Goal: Task Accomplishment & Management: Use online tool/utility

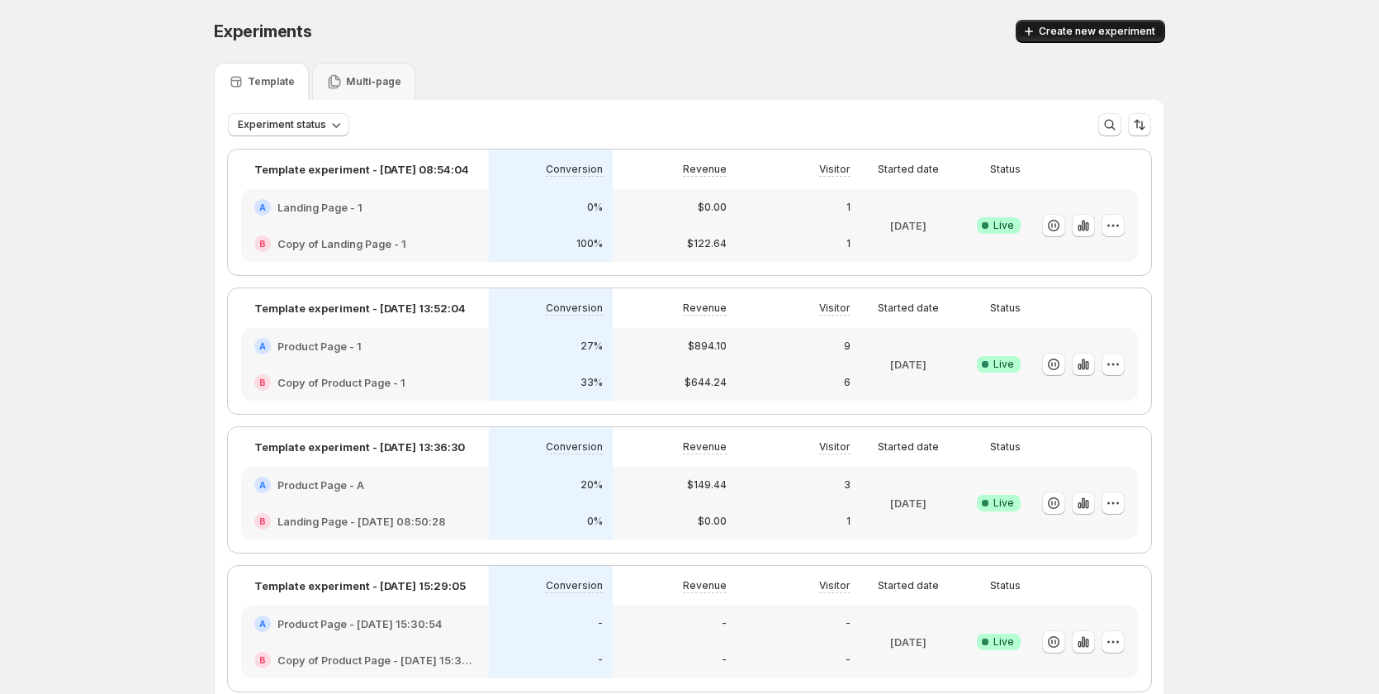
click at [1059, 25] on button "Create new experiment" at bounding box center [1090, 31] width 149 height 23
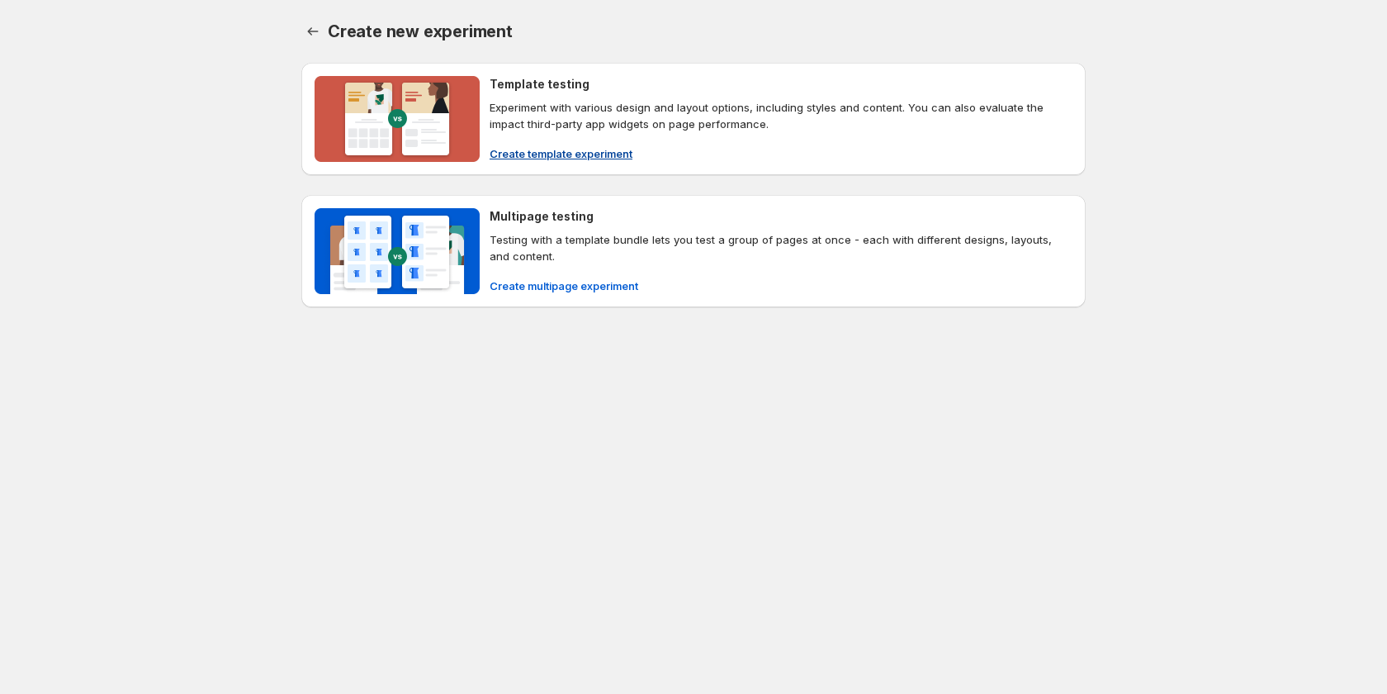
click at [544, 150] on span "Create template experiment" at bounding box center [561, 153] width 143 height 17
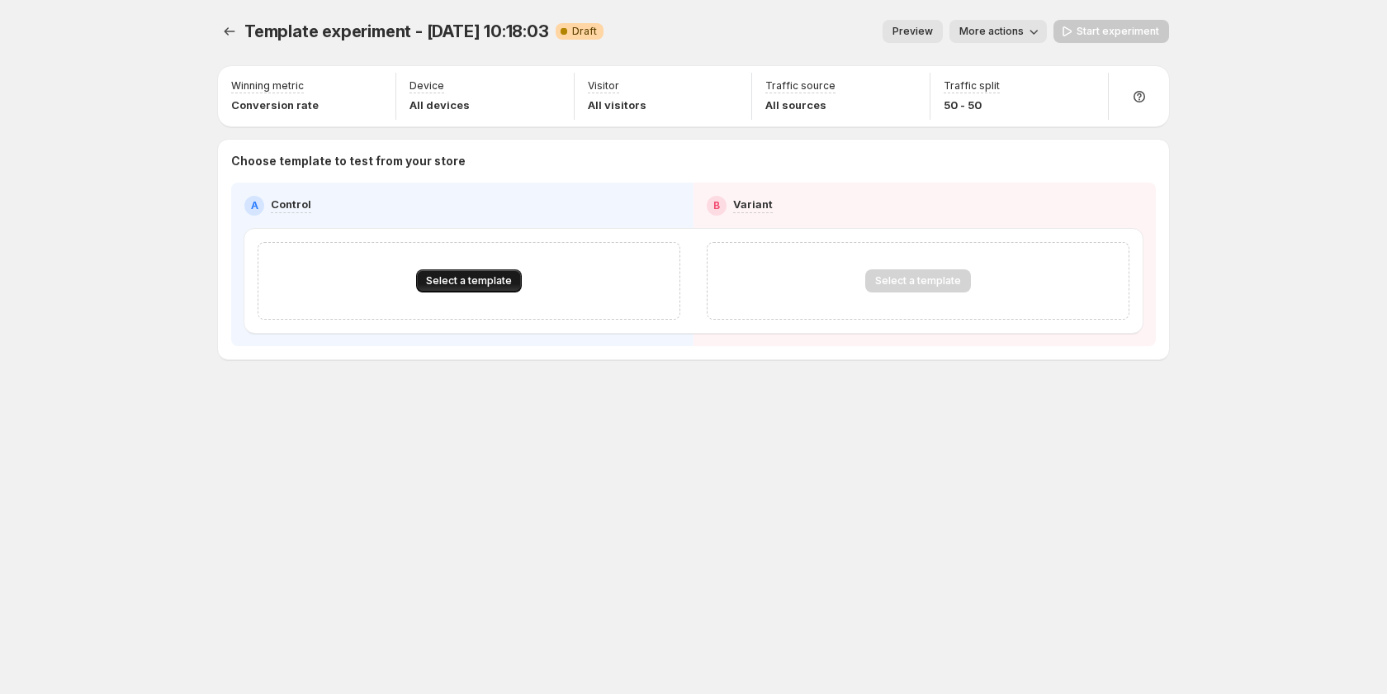
click at [494, 273] on button "Select a template" at bounding box center [469, 280] width 106 height 23
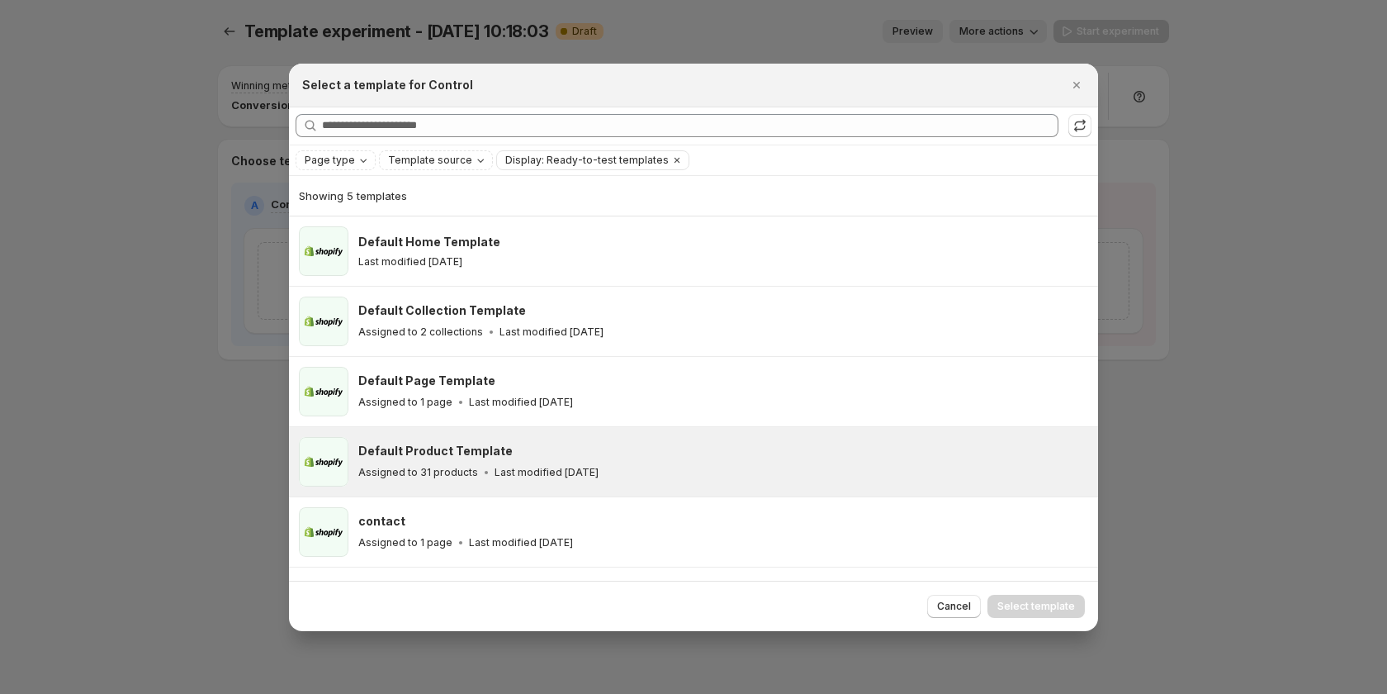
click at [538, 460] on div "Default Product Template Assigned to 31 products Last modified 8 days ago" at bounding box center [720, 462] width 725 height 38
click at [1020, 600] on span "Select template" at bounding box center [1036, 605] width 78 height 13
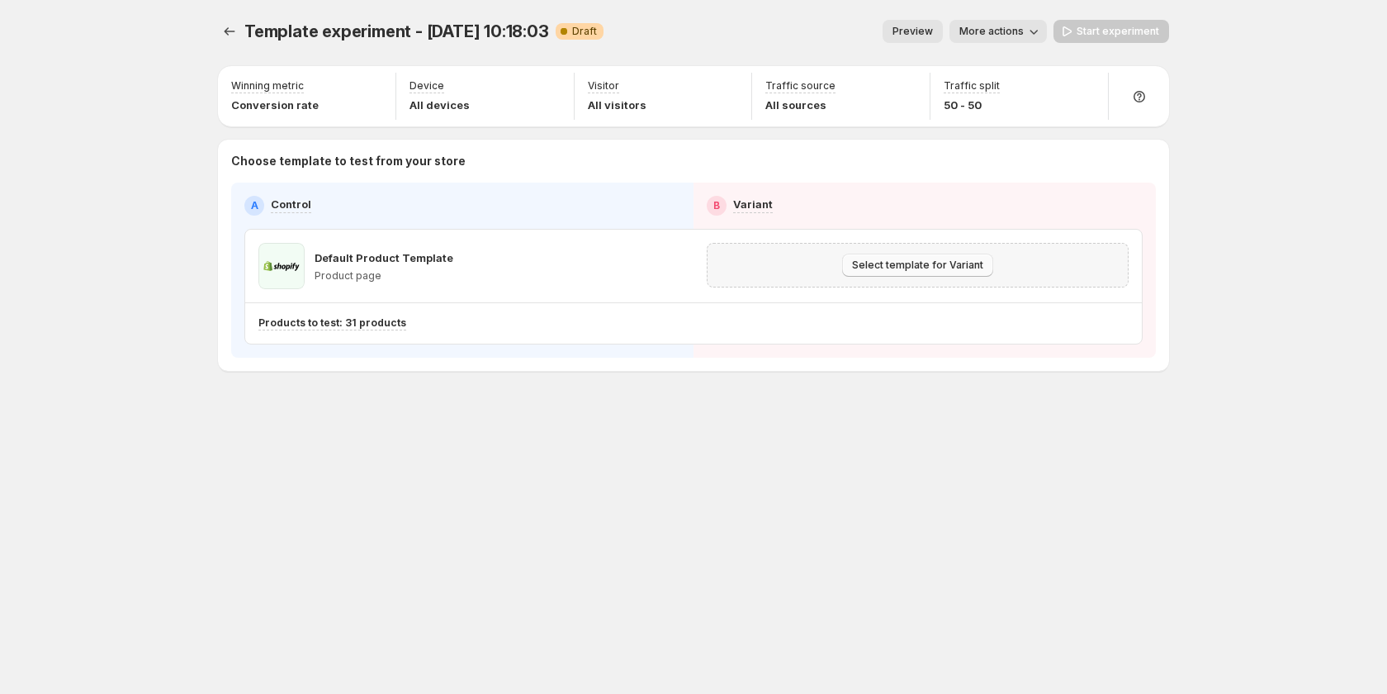
click at [938, 268] on span "Select template for Variant" at bounding box center [917, 264] width 131 height 13
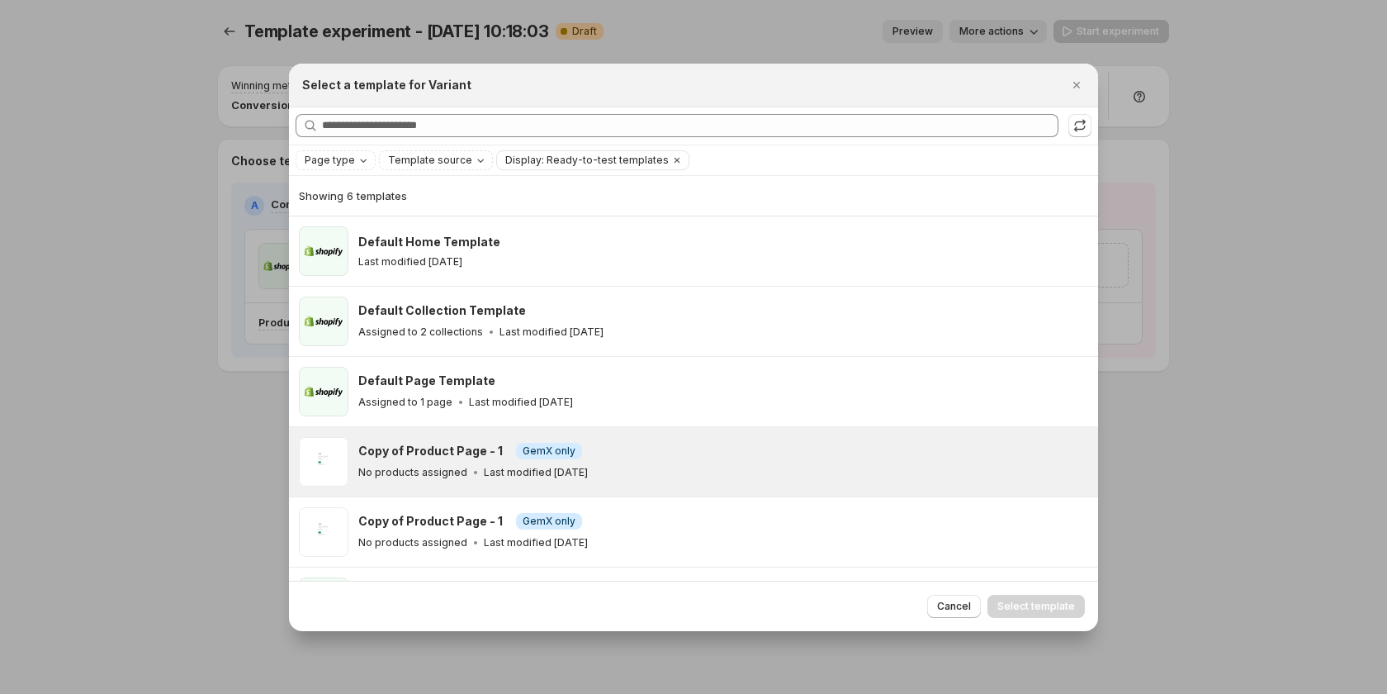
click at [689, 464] on div "No products assigned Last modified 7 days ago" at bounding box center [720, 472] width 725 height 17
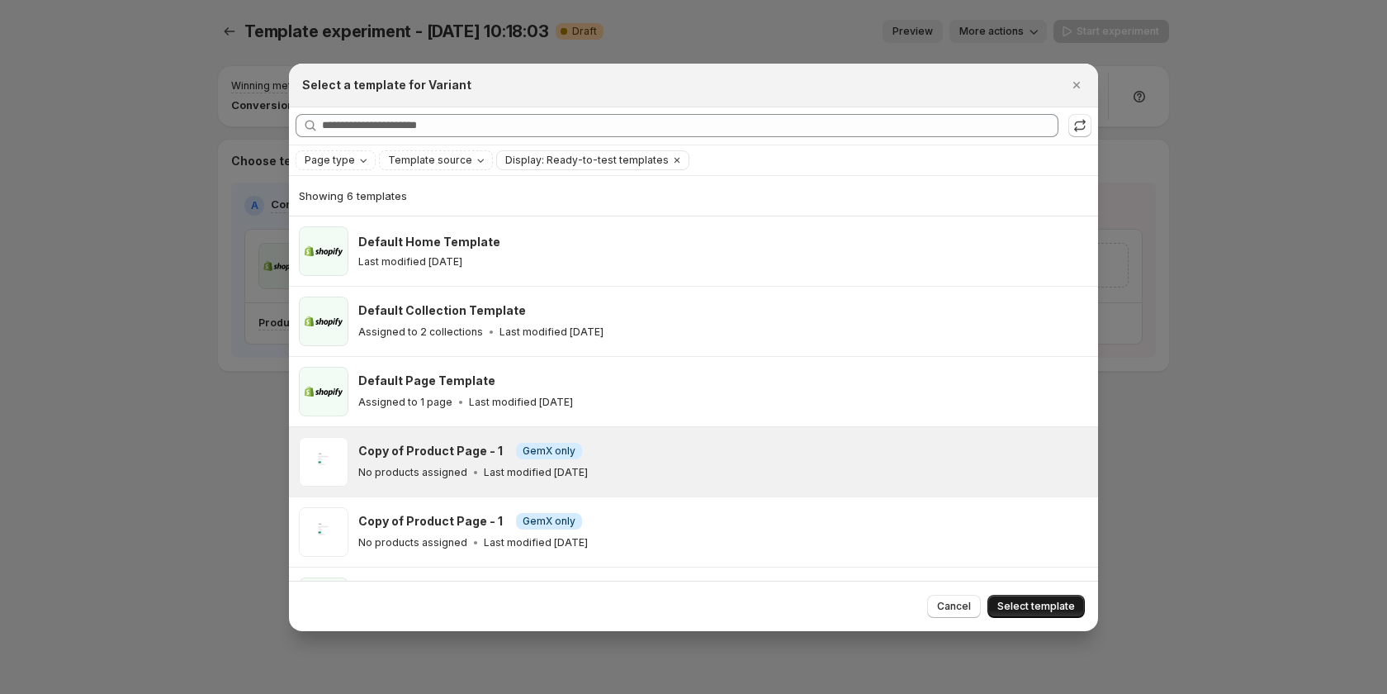
click at [1023, 601] on span "Select template" at bounding box center [1036, 605] width 78 height 13
